Goal: Task Accomplishment & Management: Use online tool/utility

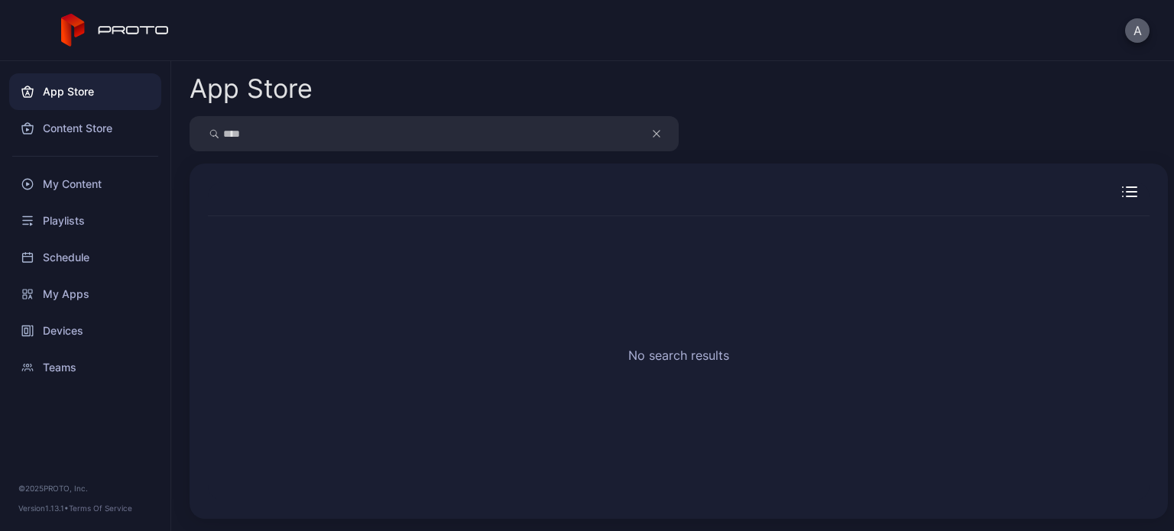
click at [1142, 26] on button "A" at bounding box center [1137, 30] width 24 height 24
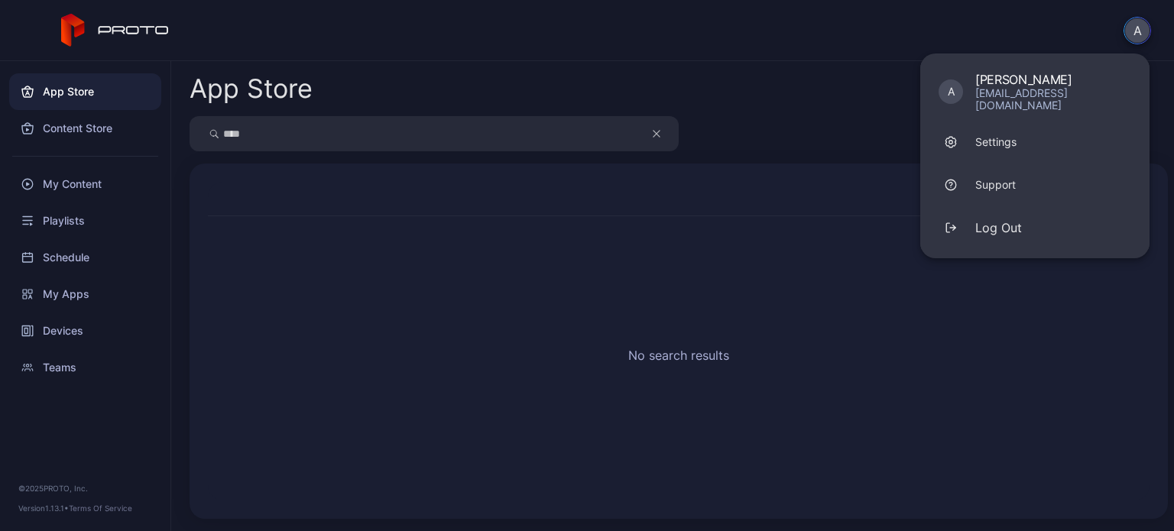
click at [686, 35] on div "A A [PERSON_NAME] [EMAIL_ADDRESS][DOMAIN_NAME] Settings Support Log Out" at bounding box center [587, 30] width 1174 height 61
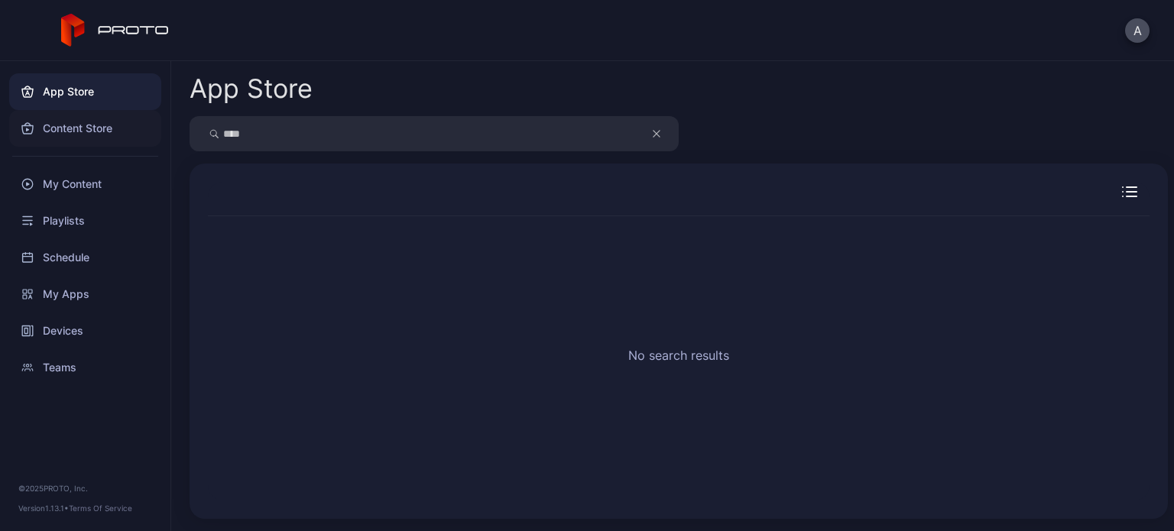
click at [79, 128] on div "Content Store" at bounding box center [85, 128] width 152 height 37
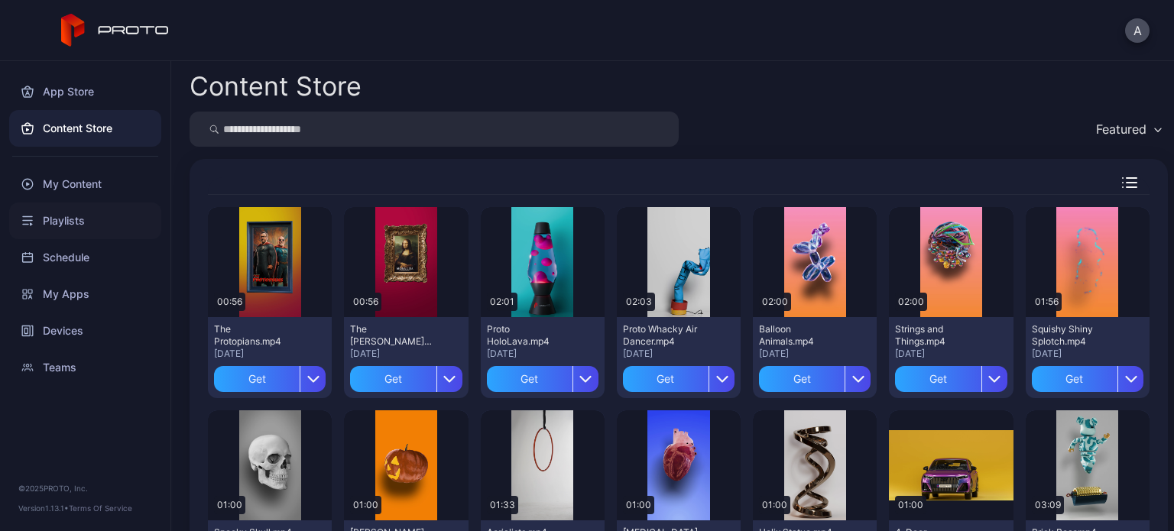
click at [61, 222] on div "Playlists" at bounding box center [85, 220] width 152 height 37
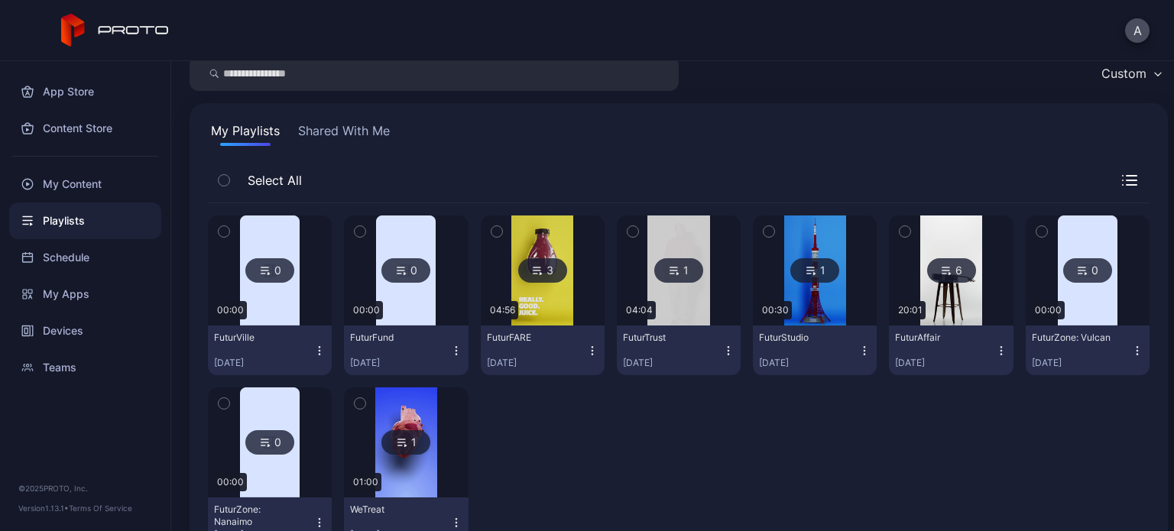
scroll to position [61, 0]
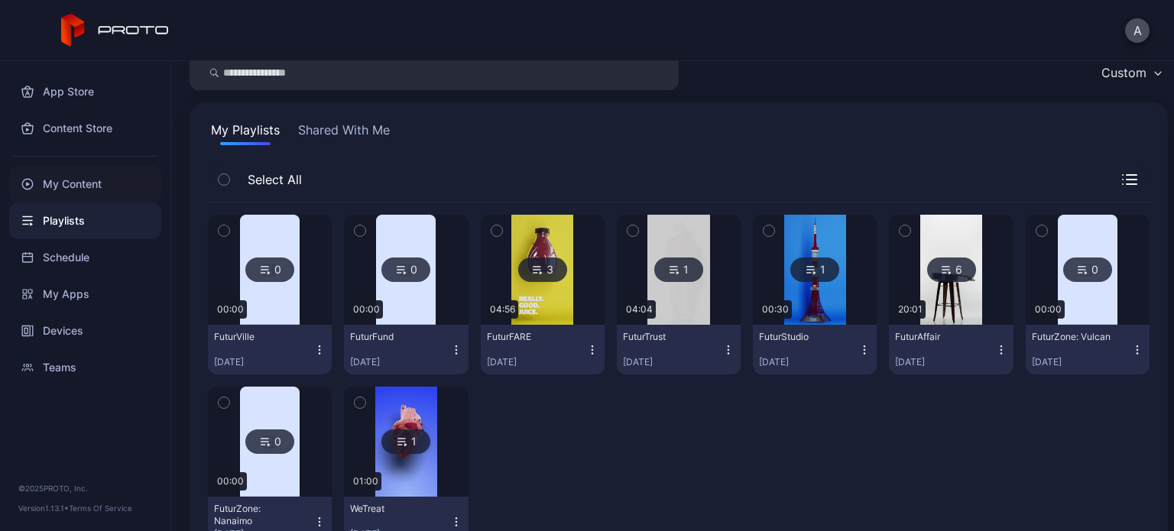
click at [89, 187] on div "My Content" at bounding box center [85, 184] width 152 height 37
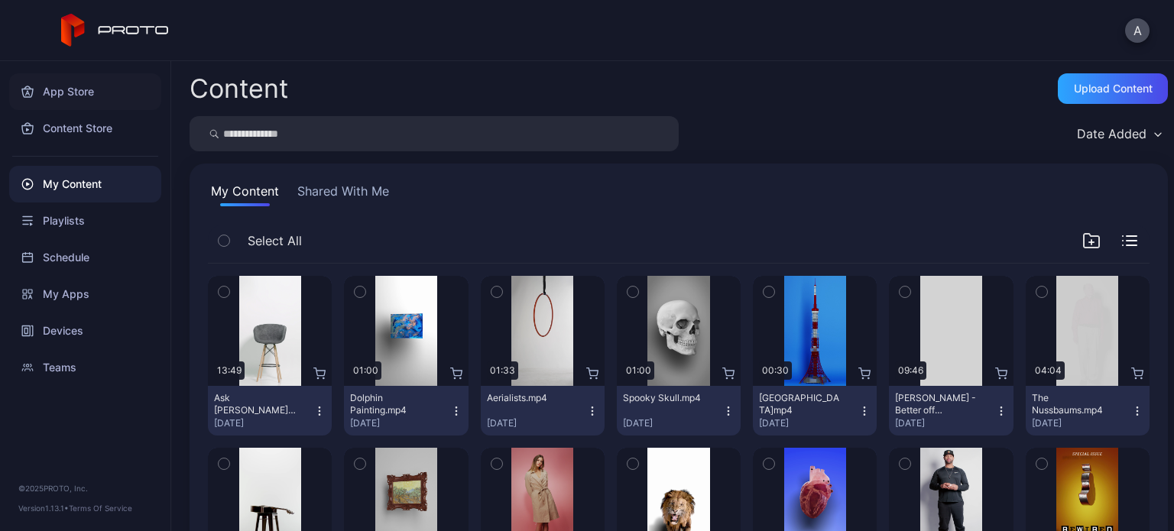
click at [65, 92] on div "App Store" at bounding box center [85, 91] width 152 height 37
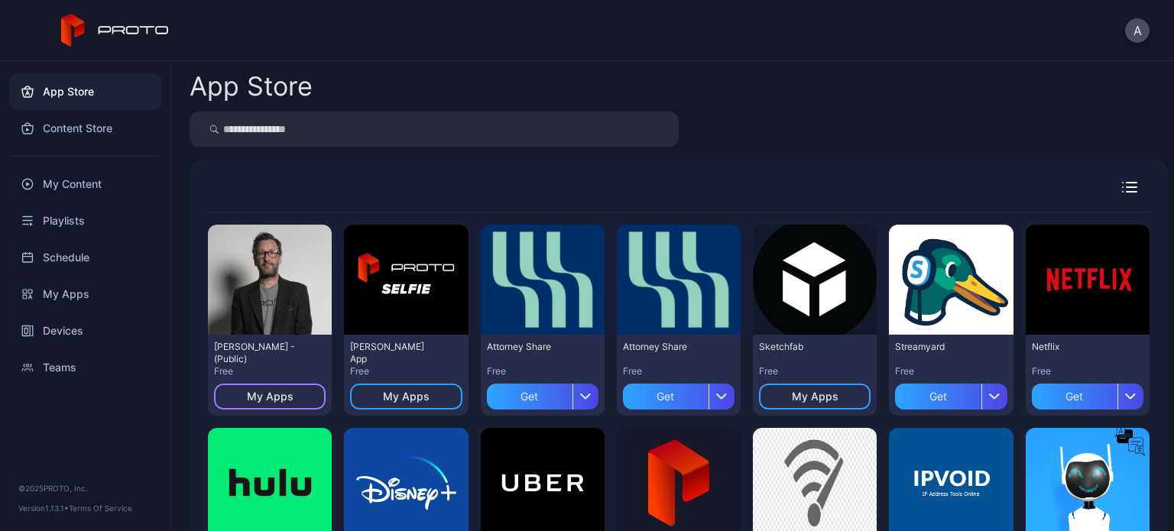
click at [279, 387] on div "My Apps" at bounding box center [270, 397] width 112 height 26
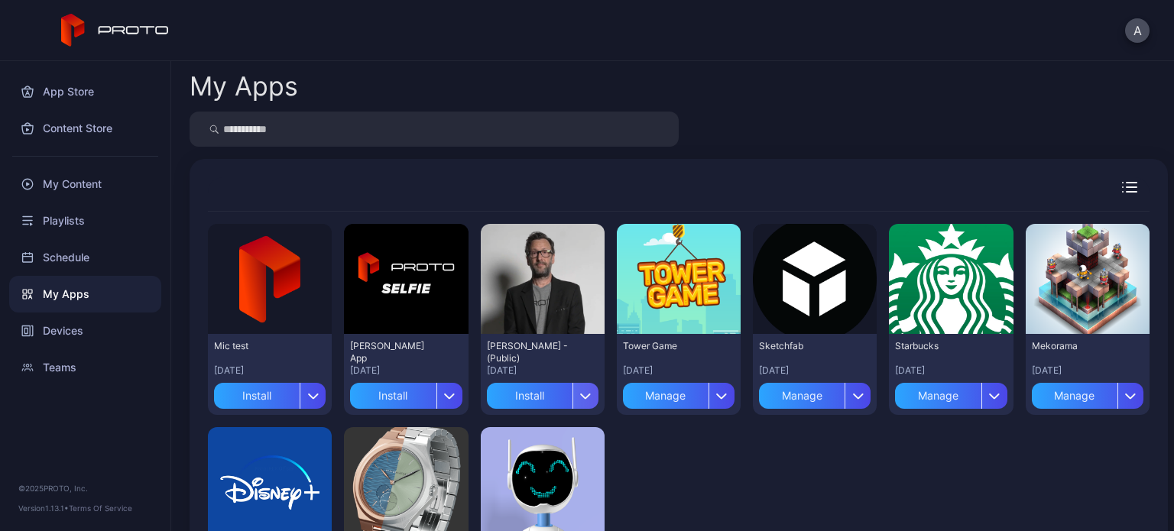
click at [575, 390] on div "button" at bounding box center [585, 396] width 26 height 26
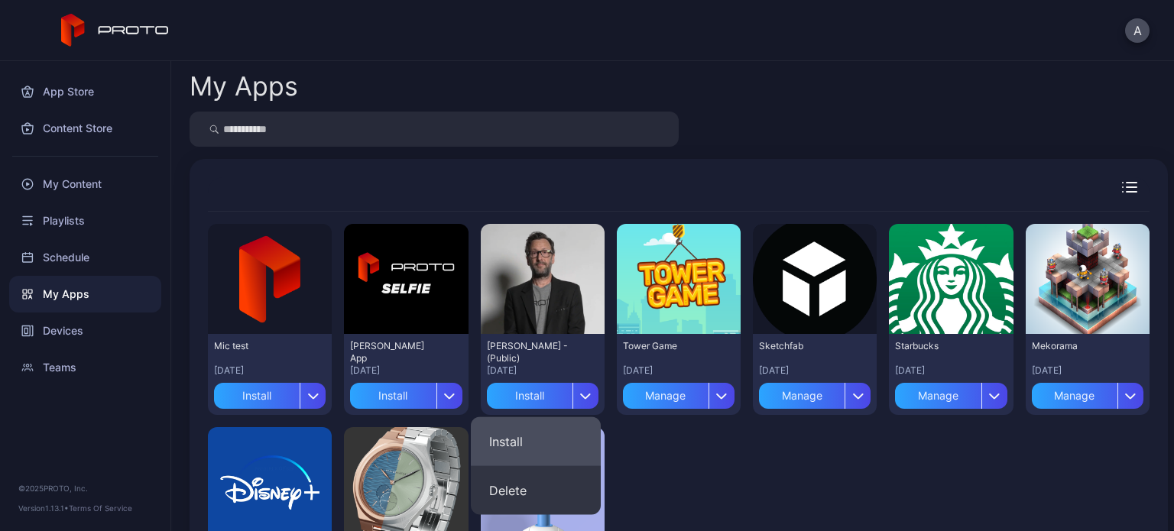
click at [507, 436] on button "Install" at bounding box center [536, 441] width 130 height 49
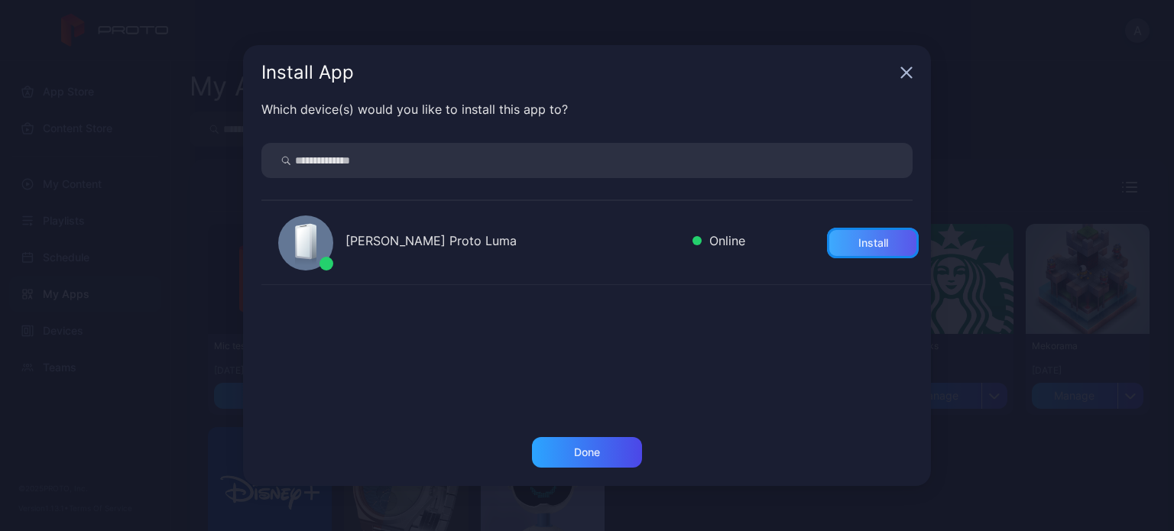
click at [858, 244] on div "Install" at bounding box center [873, 243] width 30 height 12
click at [618, 448] on div "Done" at bounding box center [587, 452] width 110 height 31
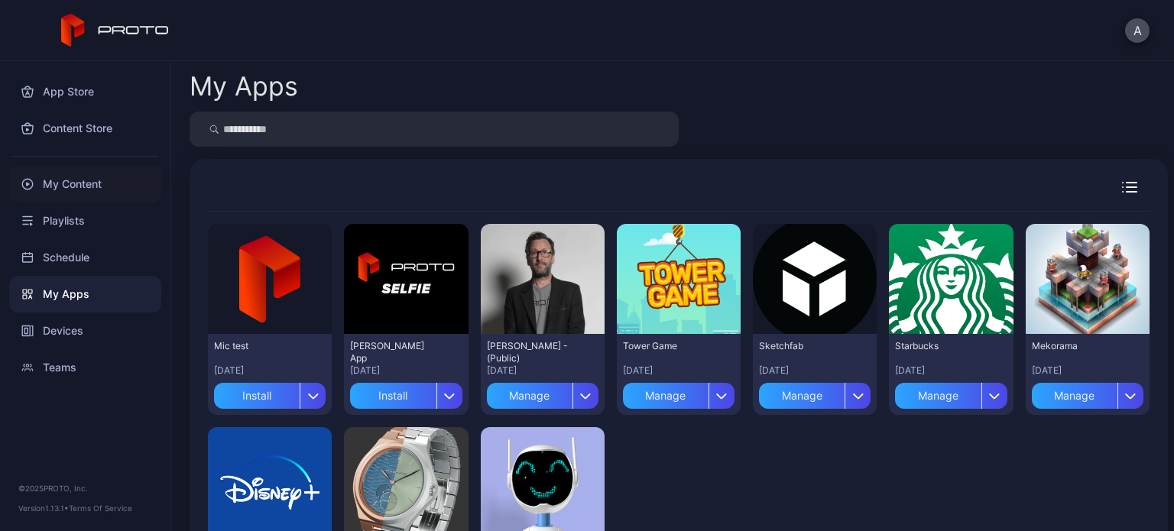
click at [79, 183] on div "My Content" at bounding box center [85, 184] width 152 height 37
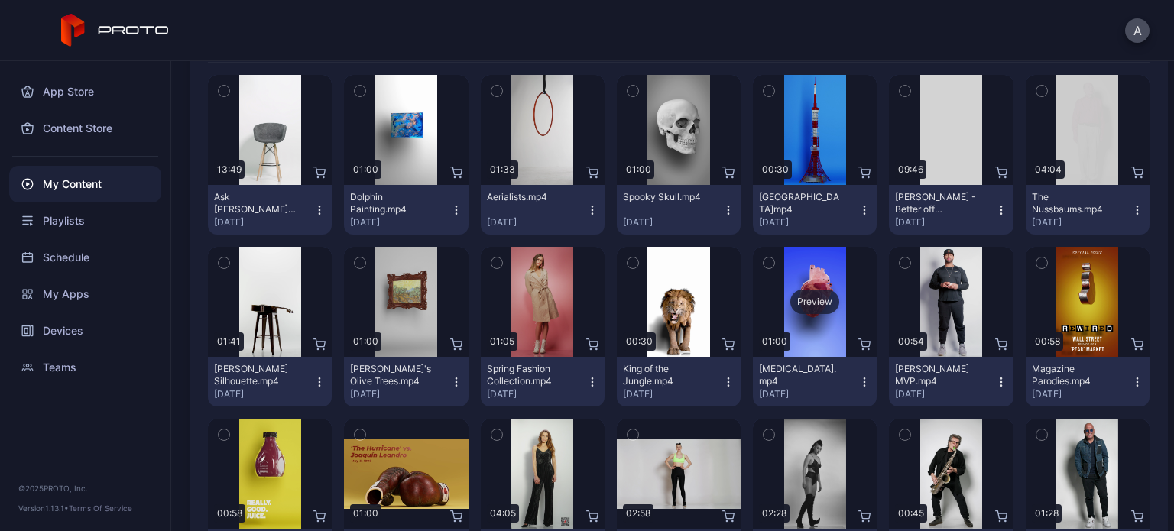
scroll to position [205, 0]
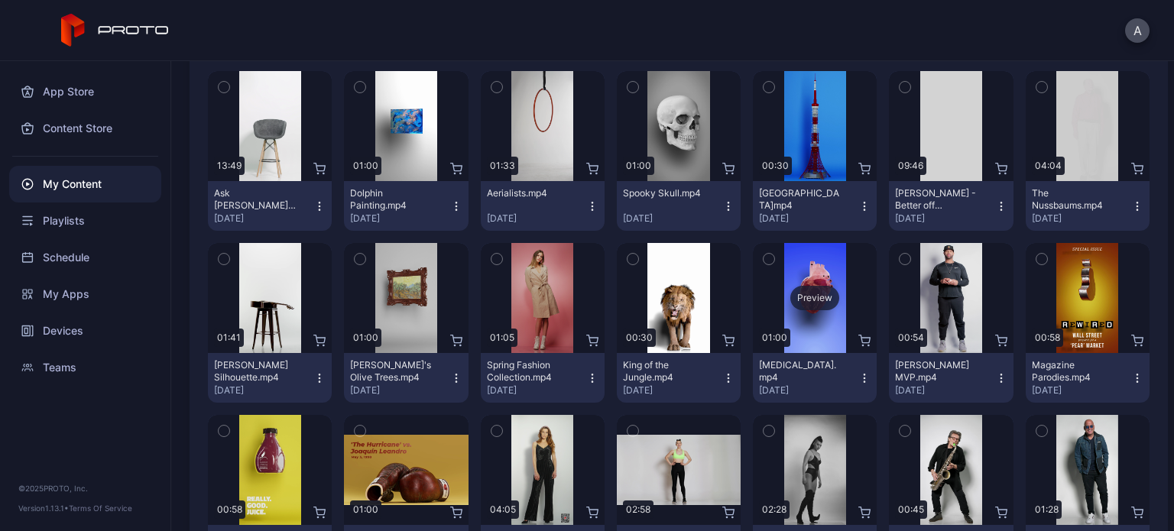
click at [792, 283] on div "Preview" at bounding box center [815, 298] width 124 height 110
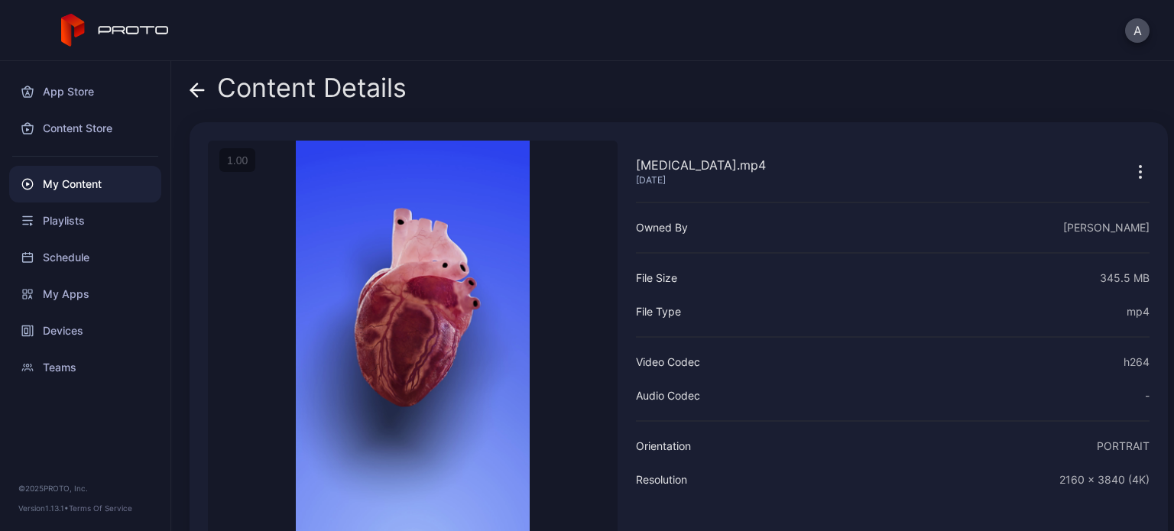
click at [67, 183] on div "My Content" at bounding box center [85, 184] width 152 height 37
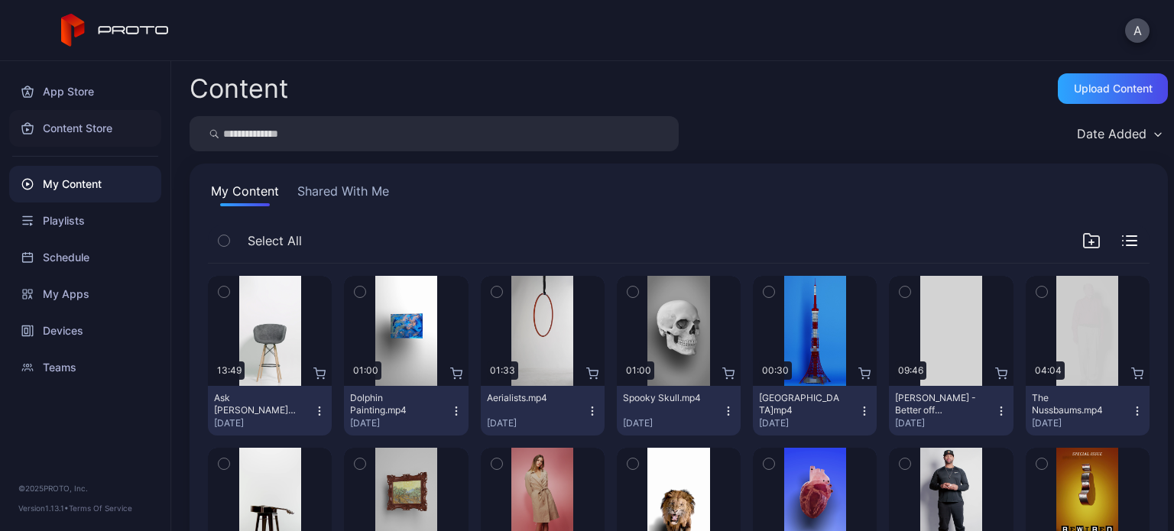
click at [85, 125] on div "Content Store" at bounding box center [85, 128] width 152 height 37
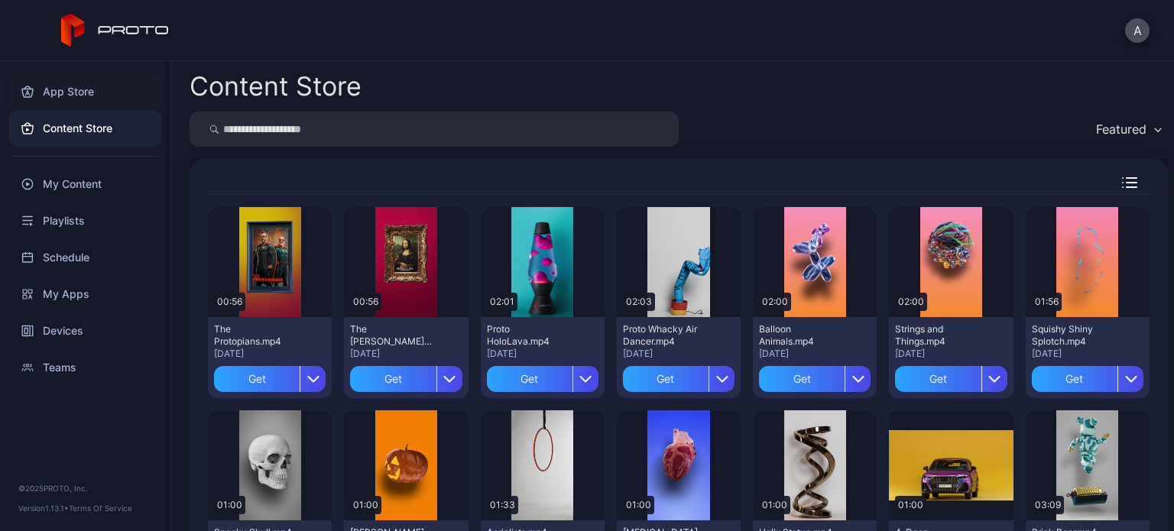
click at [60, 97] on div "App Store" at bounding box center [85, 91] width 152 height 37
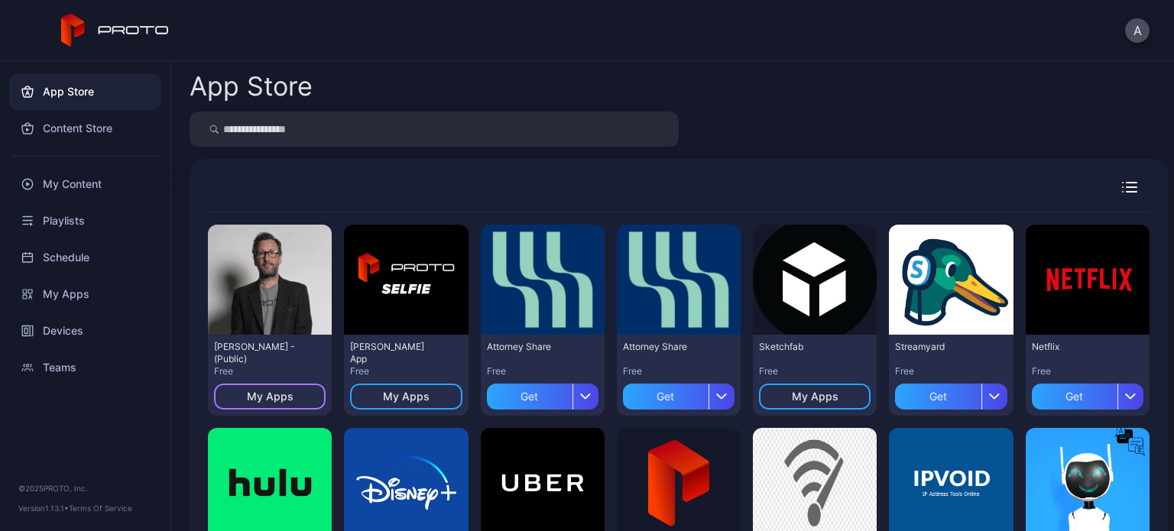
click at [268, 390] on div "My Apps" at bounding box center [270, 396] width 47 height 12
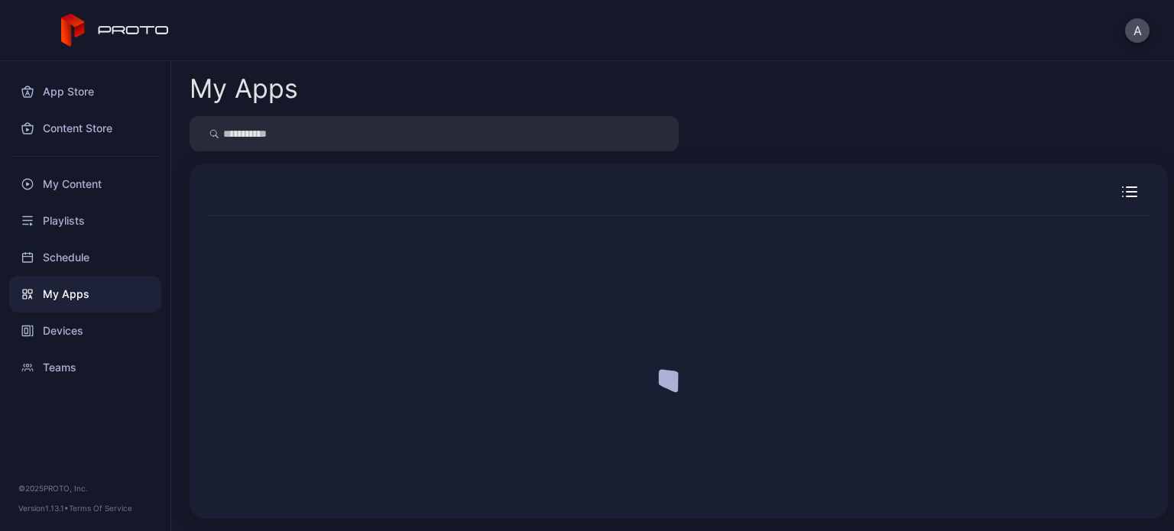
click at [268, 390] on div at bounding box center [678, 358] width 941 height 284
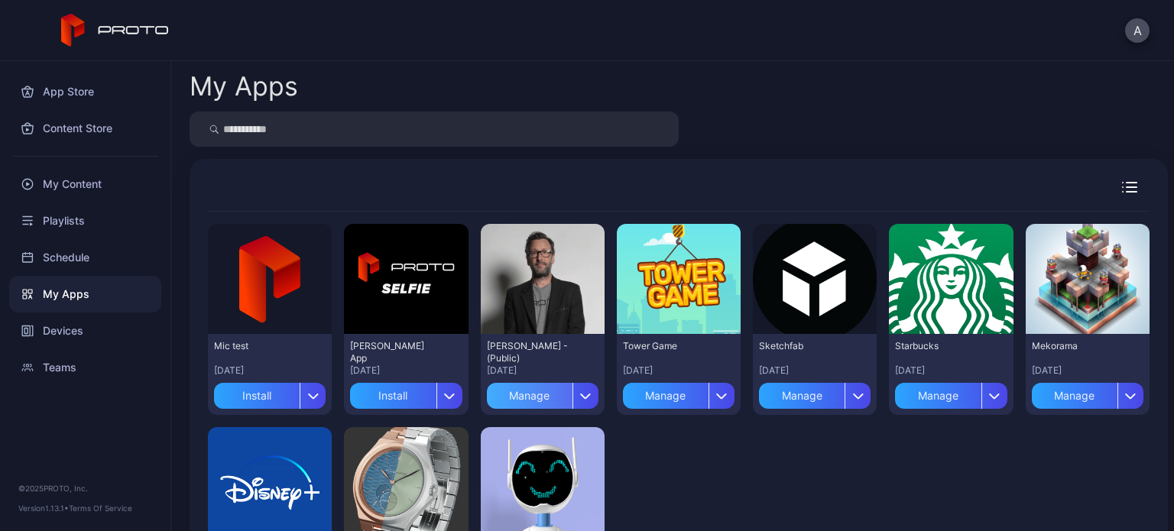
click at [520, 394] on div "Manage" at bounding box center [530, 396] width 86 height 26
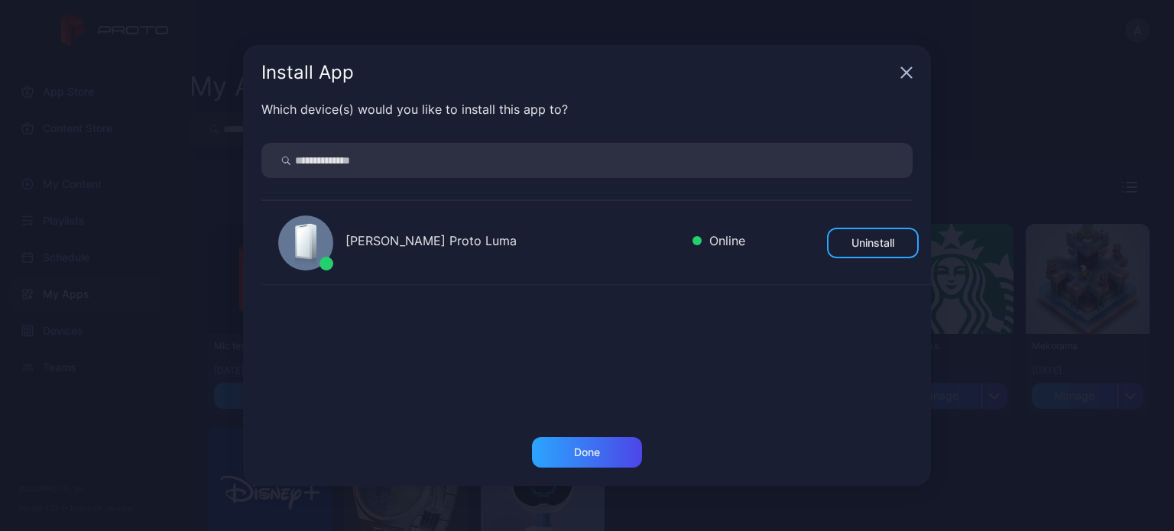
click at [445, 239] on div "[PERSON_NAME] Proto Luma" at bounding box center [512, 243] width 335 height 22
click at [583, 456] on div "Done" at bounding box center [587, 452] width 26 height 12
